Goal: Navigation & Orientation: Go to known website

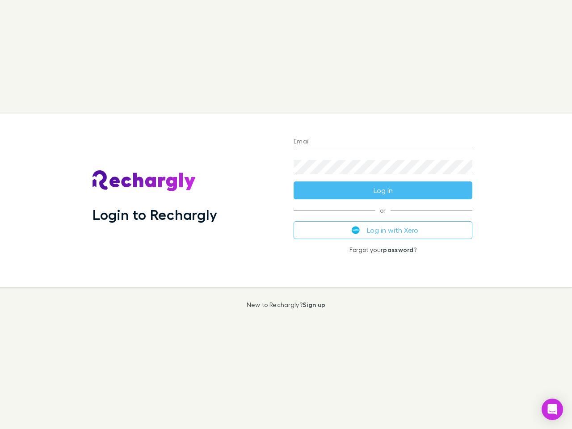
click at [286, 214] on div "Login to Rechargly" at bounding box center [185, 199] width 201 height 173
click at [383, 142] on input "Email" at bounding box center [382, 142] width 179 height 14
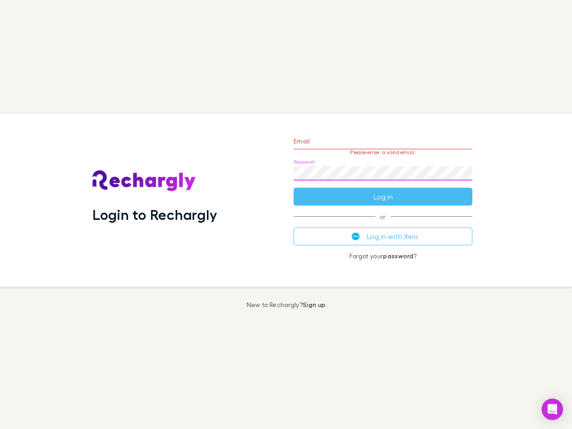
click at [383, 190] on form "Email Please enter a valid email. Password Log in" at bounding box center [382, 167] width 179 height 78
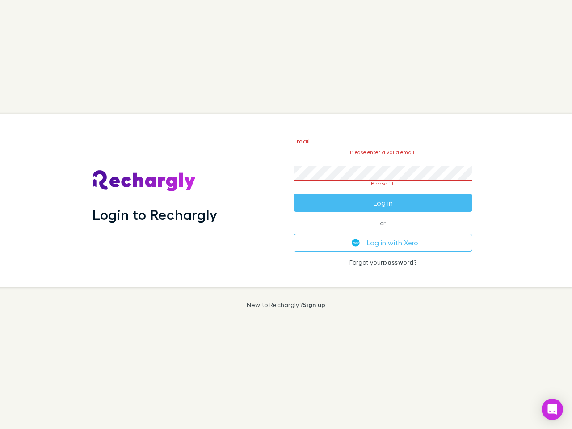
click at [383, 230] on div "Email Please enter a valid email. Password Please fill Log in or Log in with Xe…" at bounding box center [382, 199] width 193 height 173
click at [552, 409] on icon "Open Intercom Messenger" at bounding box center [552, 409] width 9 height 11
